Goal: Task Accomplishment & Management: Use online tool/utility

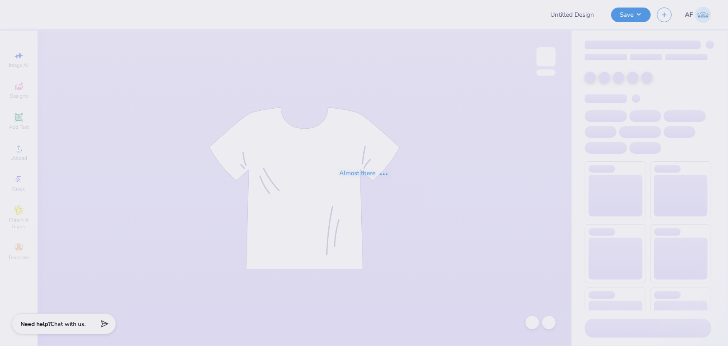
type input "Nature at ASU Winter Hoodies"
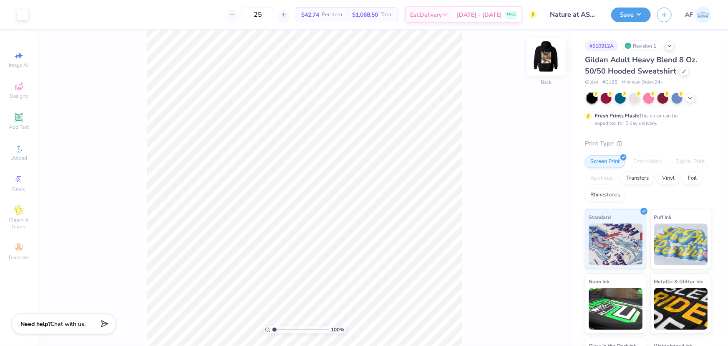
click at [544, 63] on img at bounding box center [546, 56] width 33 height 33
type input "3.3626440251424"
type input "12.43"
type input "6.17"
type input "5.29890617961751"
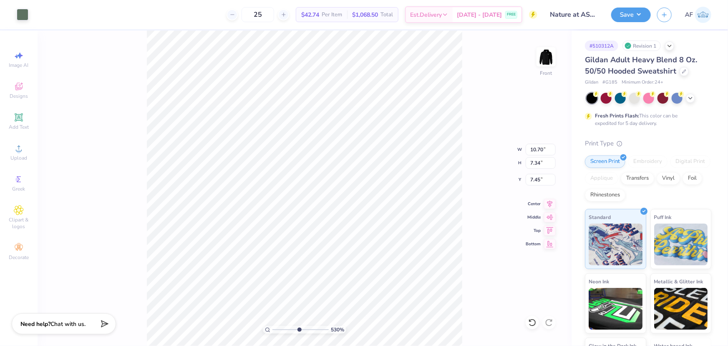
type input "7.36"
click at [88, 189] on div "391 % Front" at bounding box center [305, 187] width 534 height 315
type input "3.91305548921558"
type input "12.43"
type input "6.17"
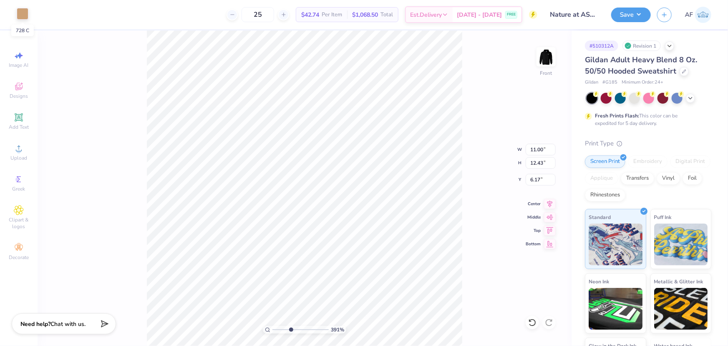
click at [21, 13] on div at bounding box center [23, 14] width 12 height 12
type input "3.91305548921558"
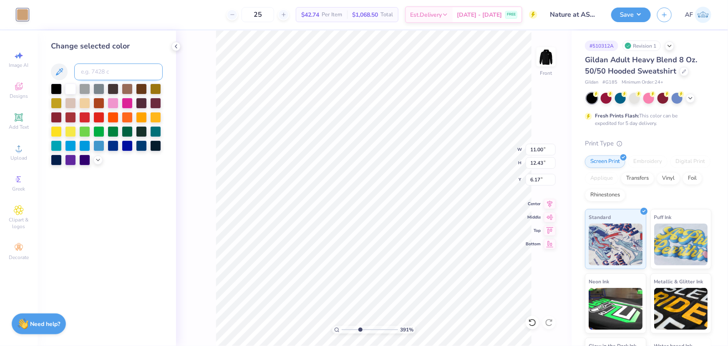
click at [116, 68] on input at bounding box center [118, 71] width 89 height 17
type input "173"
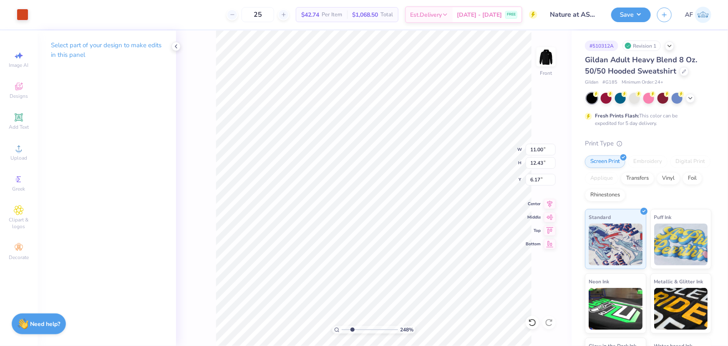
click at [177, 153] on div "248 % Front W 11.00 11.00 " H 12.43 12.43 " Y 6.17 6.17 " Center Middle Top Bot…" at bounding box center [374, 187] width 396 height 315
click at [480, 207] on li "Download vector" at bounding box center [469, 205] width 66 height 16
type input "1.35416075601824"
type input "0.20"
type input "0.24"
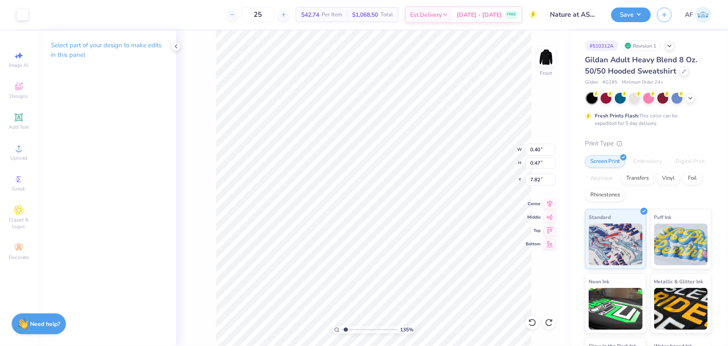
type input "7.93"
type input "1.35416075601824"
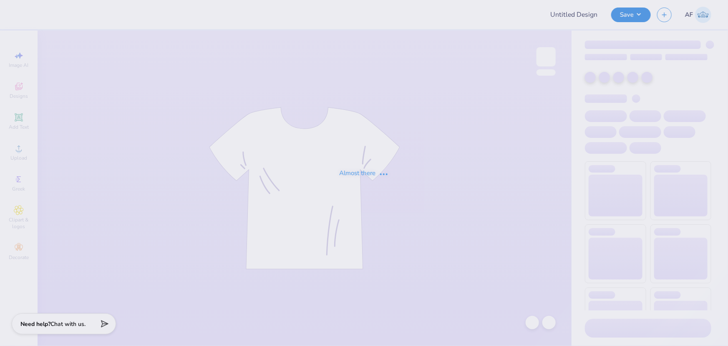
type input "Nature at ASU Winter Hoodies"
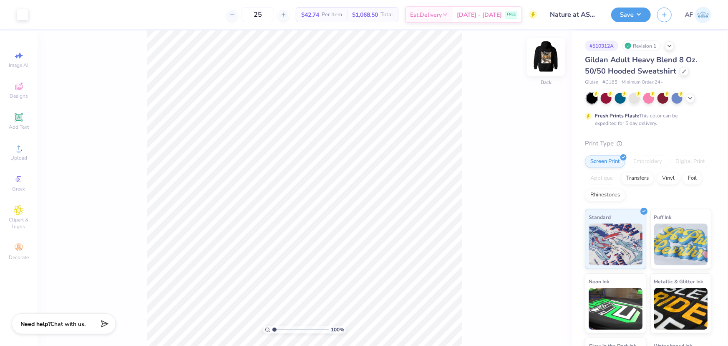
click at [545, 58] on img at bounding box center [546, 56] width 33 height 33
click at [20, 153] on icon at bounding box center [19, 148] width 10 height 10
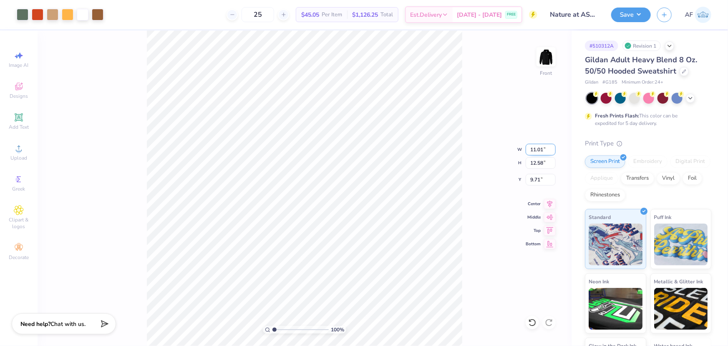
click at [534, 149] on input "11.01" at bounding box center [541, 150] width 30 height 12
type input "11.00"
type input "12.57"
click at [530, 182] on input "9.72" at bounding box center [541, 180] width 30 height 12
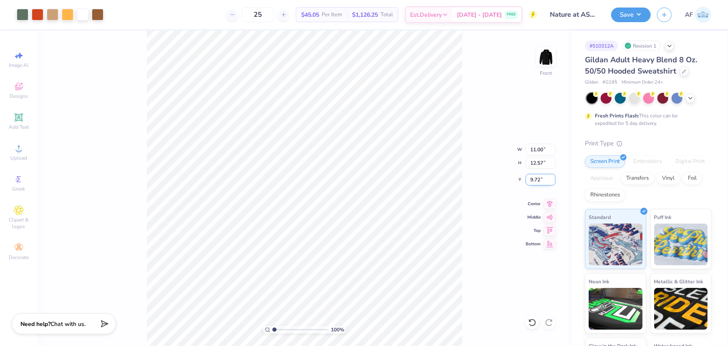
click at [530, 182] on input "9.72" at bounding box center [541, 180] width 30 height 12
type input "6.00"
click at [317, 335] on li "Send to Back" at bounding box center [317, 336] width 66 height 16
type input "3.46062242089416"
type input "3.64"
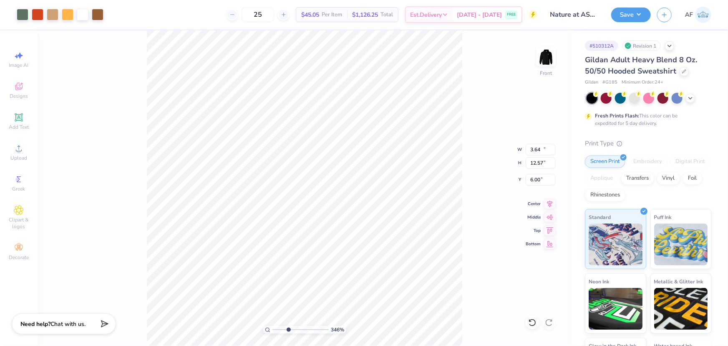
type input "1.12"
type input "7.81"
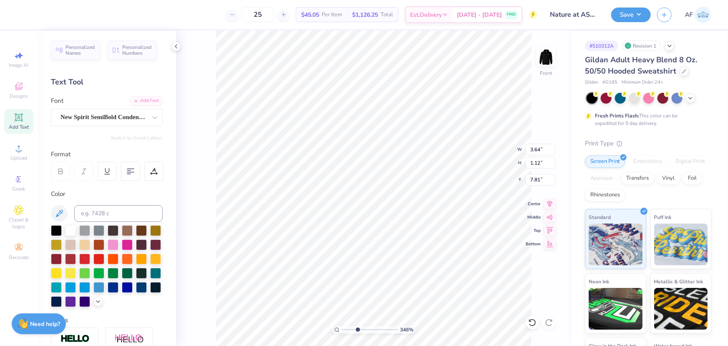
type input "3.46062242089416"
type input "11.00"
type input "12.57"
type input "6.00"
type input "3.46062242089416"
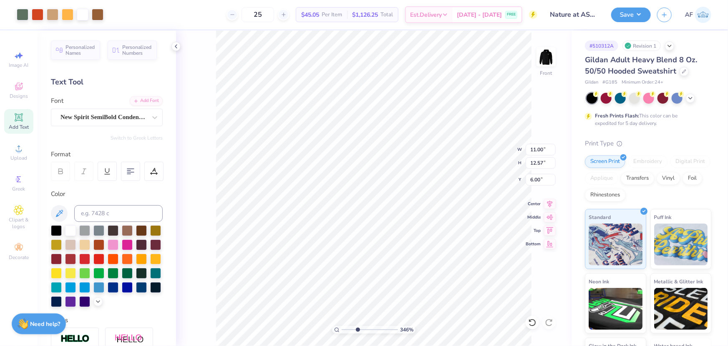
type input "8.65"
type input "2.19608366565447"
type input "0.20"
type input "0.24"
type input "7.93"
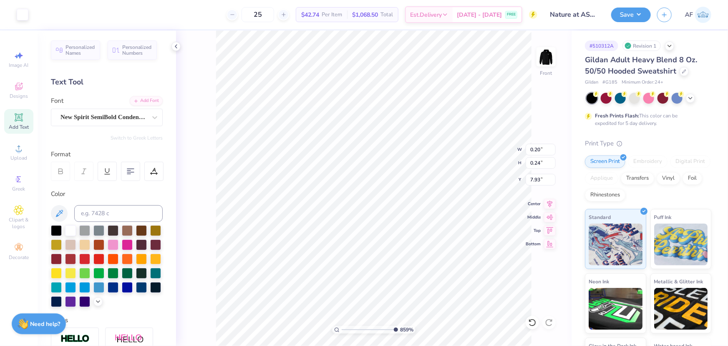
type input "10"
type input "0.40"
type input "0.47"
type input "7.82"
click at [443, 249] on li "Group" at bounding box center [448, 254] width 66 height 16
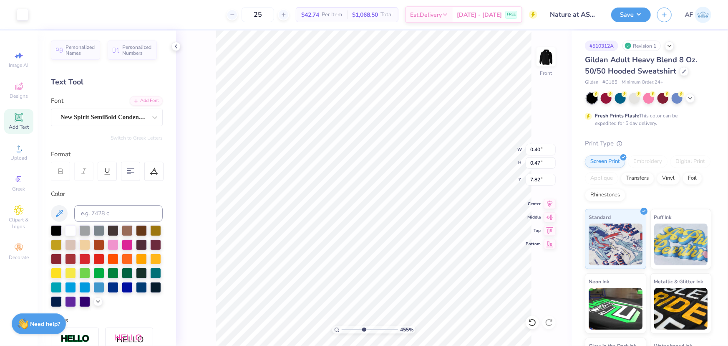
type input "4.55356057530705"
type input "5.66"
type input "1.61"
type input "6.00"
type input "4.55356057530705"
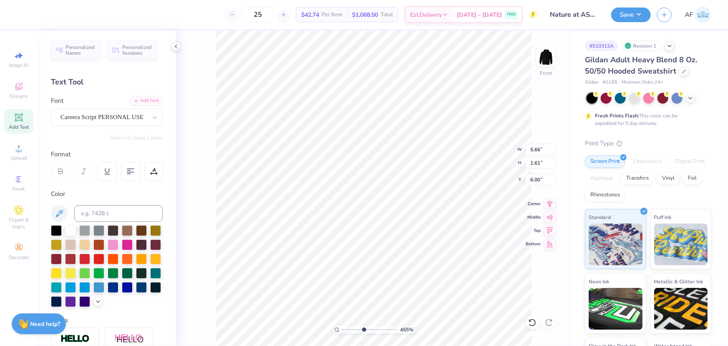
type input "2.93"
type input "1"
click at [471, 255] on li "Group" at bounding box center [460, 254] width 66 height 16
type input "11.00"
type input "12.58"
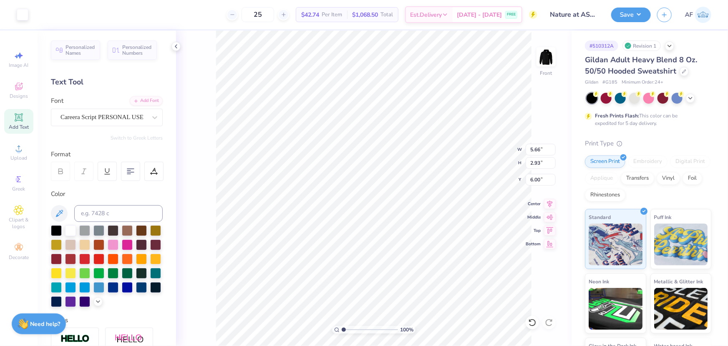
type input "6.15"
click at [22, 154] on span "Upload" at bounding box center [18, 157] width 17 height 7
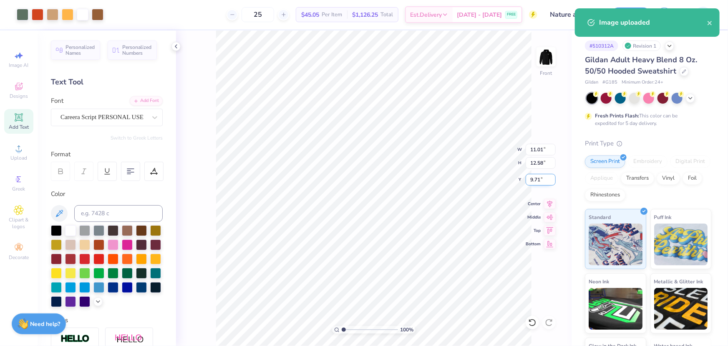
click at [532, 179] on input "9.71" at bounding box center [541, 180] width 30 height 12
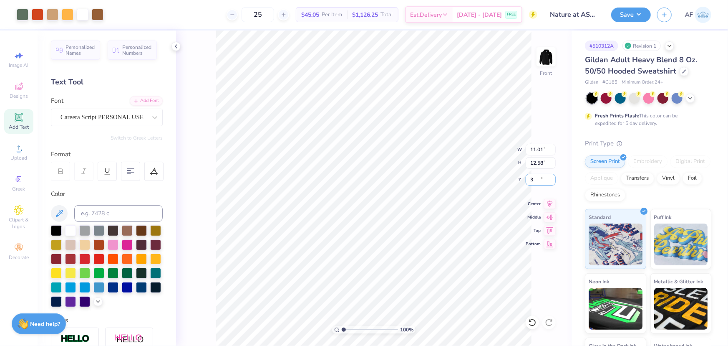
type input "6.00"
click at [540, 148] on input "11.01" at bounding box center [541, 150] width 30 height 12
type input "11.00"
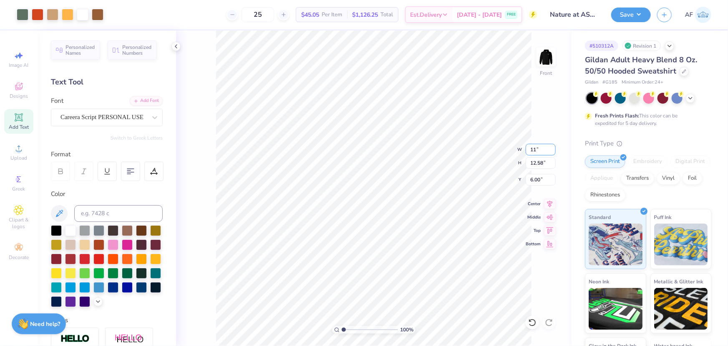
type input "12.57"
type input "6.01"
click at [435, 337] on li "Send to Back" at bounding box center [431, 336] width 66 height 16
click at [549, 202] on icon at bounding box center [550, 202] width 12 height 10
type input "1.35416075601824"
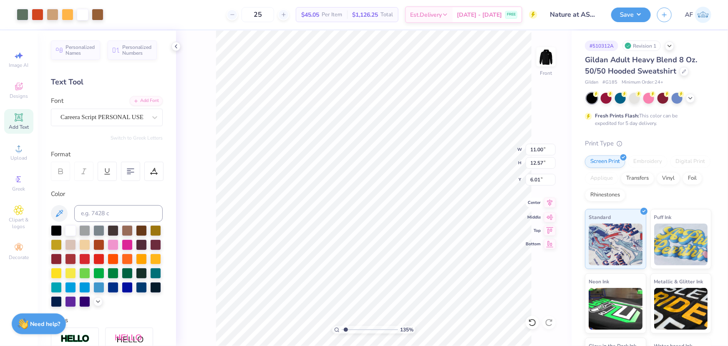
type input "5.66"
type input "2.93"
type input "6.00"
click at [549, 203] on icon at bounding box center [550, 202] width 12 height 10
click at [547, 64] on img at bounding box center [546, 56] width 33 height 33
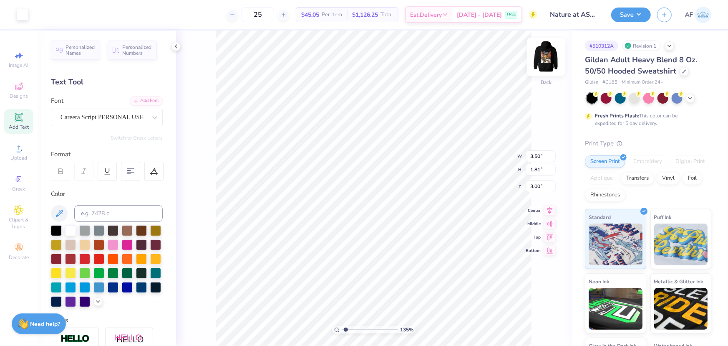
click at [544, 62] on img at bounding box center [546, 56] width 33 height 33
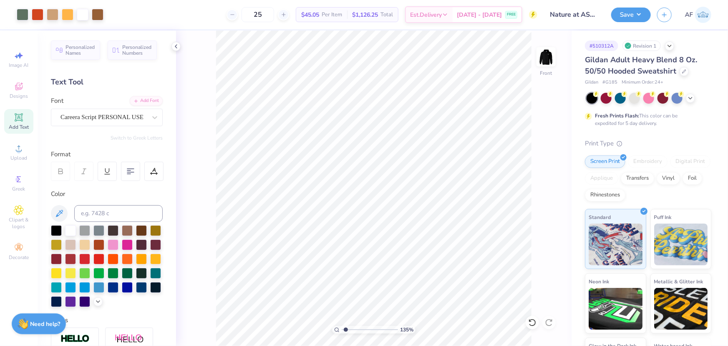
type input "1.35416075601824"
click at [534, 150] on input "11.00" at bounding box center [541, 150] width 30 height 12
type input "12.5"
type input "1.35416075601824"
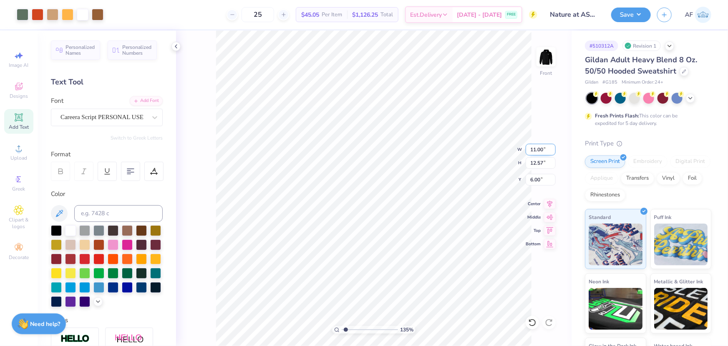
click at [534, 149] on input "11.00" at bounding box center [541, 150] width 30 height 12
type input "12"
type input "1.35416075601824"
type input "12.00"
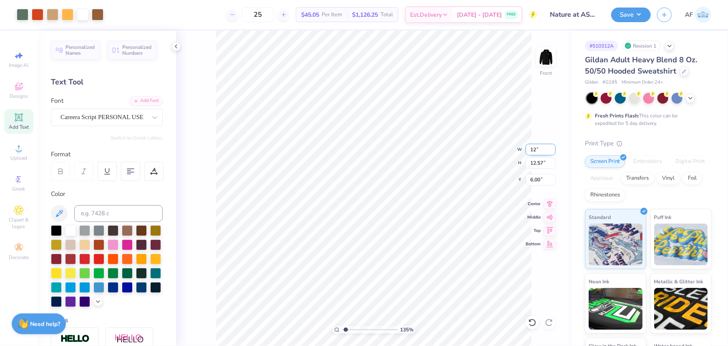
type input "13.72"
click at [534, 149] on input "12.00" at bounding box center [541, 150] width 30 height 12
type input "12.5"
type input "1.35416075601824"
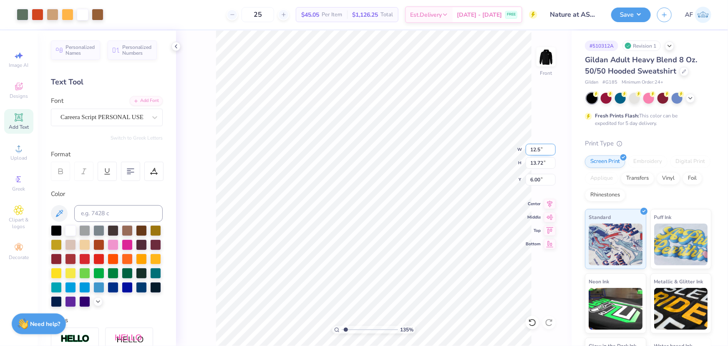
type input "12.50"
type input "14.29"
click at [534, 177] on input "6.00" at bounding box center [541, 180] width 30 height 12
type input "3"
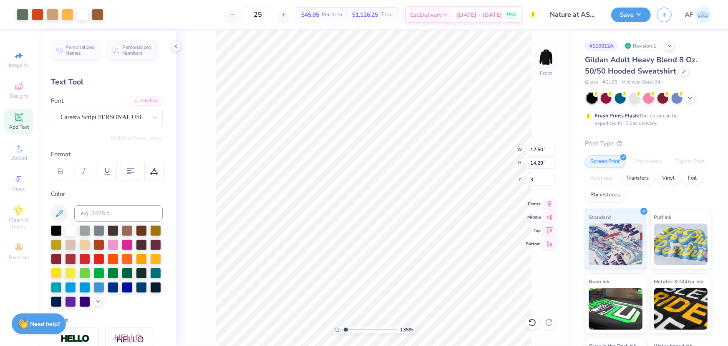
click at [489, 162] on div "135 % Front W 12.50 12.50 " H 14.29 14.29 " Y 3 3 " Center Middle Top Bottom" at bounding box center [374, 187] width 396 height 315
type input "1.35416075601824"
type input "6"
click at [551, 180] on input "6" at bounding box center [541, 180] width 30 height 12
click at [540, 151] on input "12.50" at bounding box center [541, 150] width 30 height 12
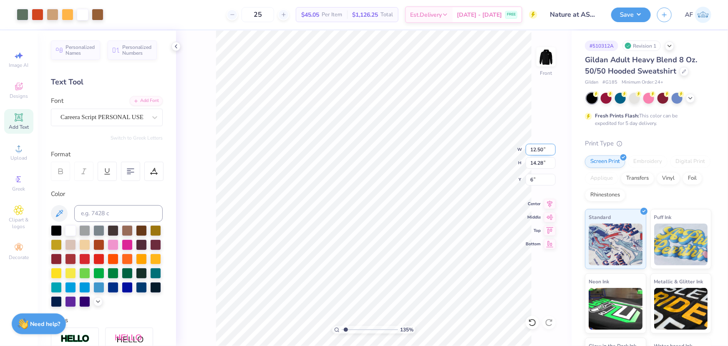
type input "1.35416075601824"
type input "6.00"
click at [535, 149] on input "12.50" at bounding box center [541, 150] width 30 height 12
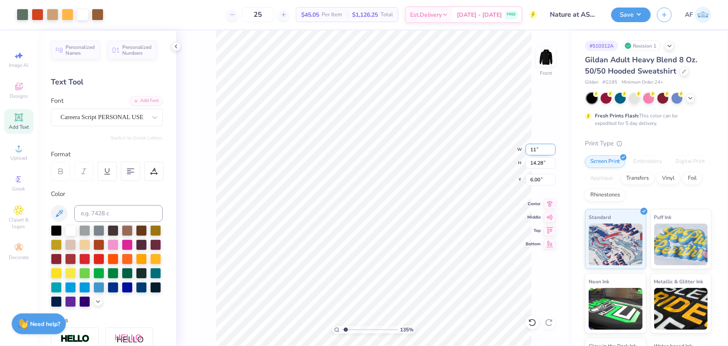
type input "11"
type input "1.35416075601824"
type input "11.00"
type input "12.57"
type input "6.86"
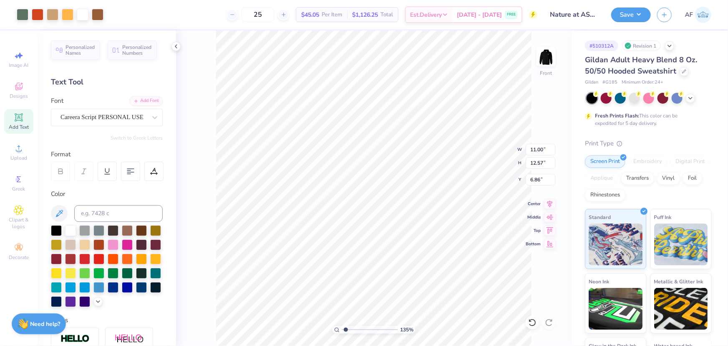
type input "1.35416075601824"
type input "6.82"
type input "1.35416075601824"
type input "12.50"
type input "14.28"
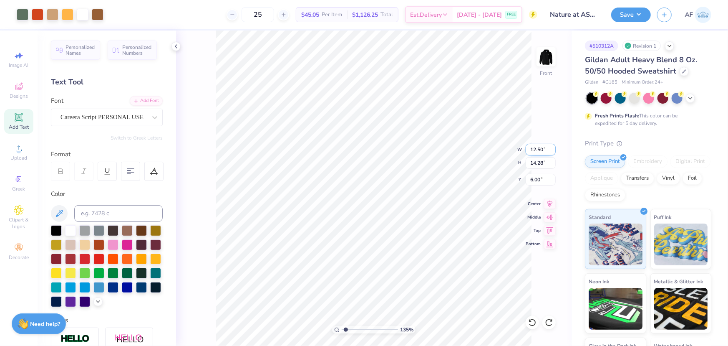
click at [535, 147] on input "12.50" at bounding box center [541, 150] width 30 height 12
type input "11"
type input "1.35416075601824"
type input "11.00"
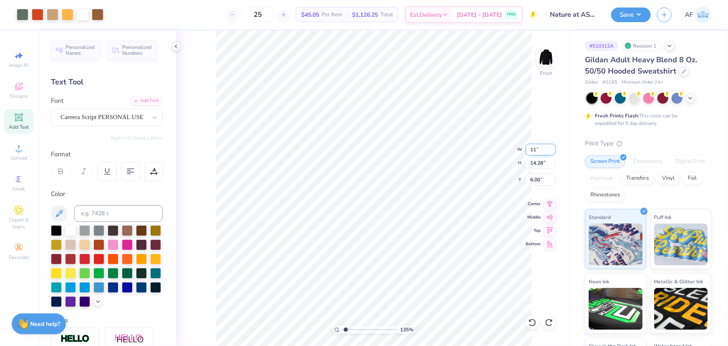
type input "12.57"
click at [533, 181] on input "6.86" at bounding box center [541, 180] width 30 height 12
type input "6"
type input "1.35416075601824"
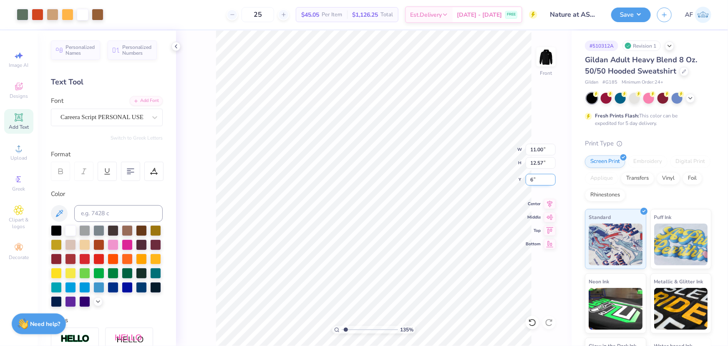
type input "6.00"
click at [553, 204] on icon at bounding box center [550, 202] width 12 height 10
click at [552, 202] on icon at bounding box center [550, 202] width 12 height 10
click at [547, 50] on img at bounding box center [546, 56] width 33 height 33
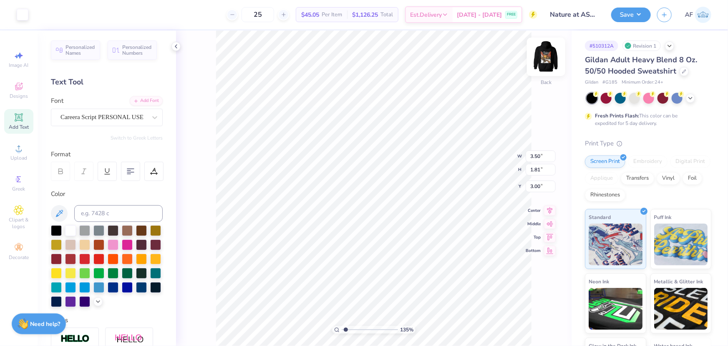
click at [544, 58] on img at bounding box center [546, 56] width 33 height 33
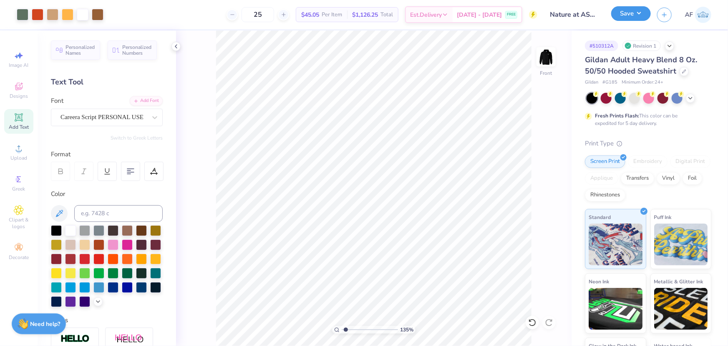
click at [642, 8] on button "Save" at bounding box center [632, 13] width 40 height 15
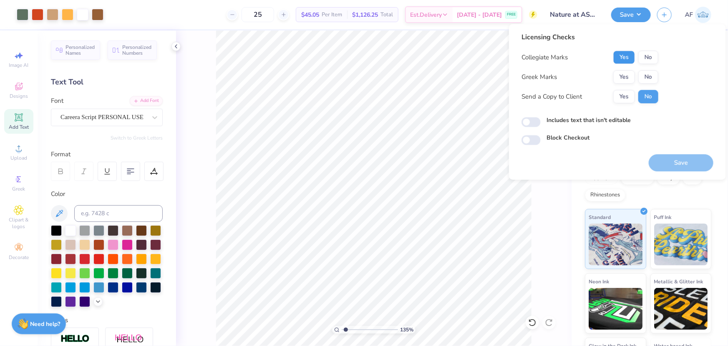
click at [630, 58] on button "Yes" at bounding box center [625, 57] width 22 height 13
click at [623, 95] on button "Yes" at bounding box center [625, 96] width 22 height 13
click at [649, 78] on button "No" at bounding box center [649, 76] width 20 height 13
click at [654, 57] on button "No" at bounding box center [649, 57] width 20 height 13
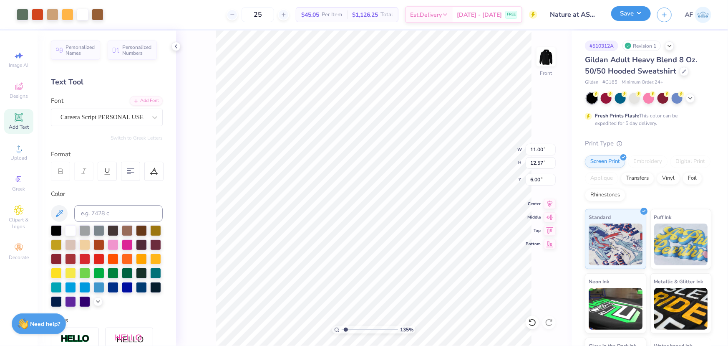
click at [644, 14] on button "Save" at bounding box center [632, 13] width 40 height 15
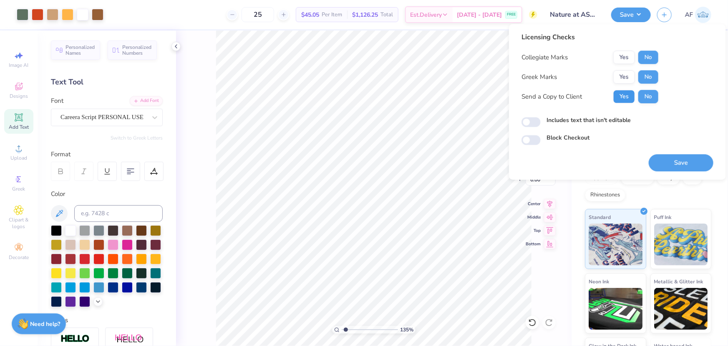
click at [621, 100] on button "Yes" at bounding box center [625, 96] width 22 height 13
click at [662, 162] on button "Save" at bounding box center [681, 162] width 65 height 17
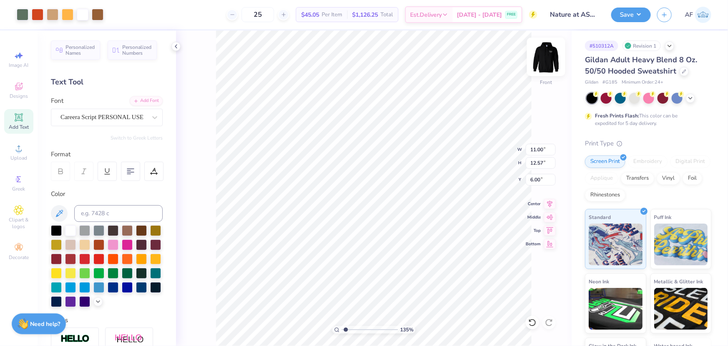
click at [551, 57] on img at bounding box center [546, 56] width 33 height 33
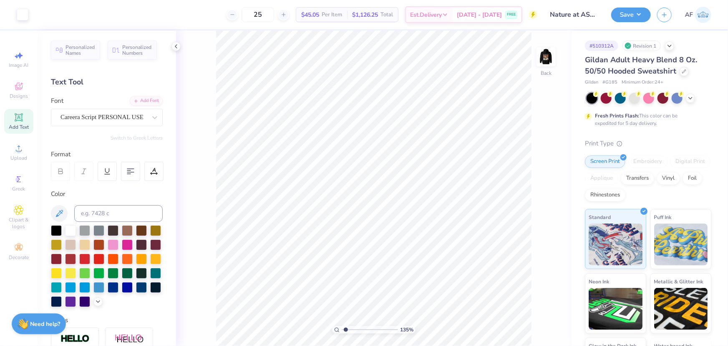
type input "1.35416075601824"
